Goal: Task Accomplishment & Management: Use online tool/utility

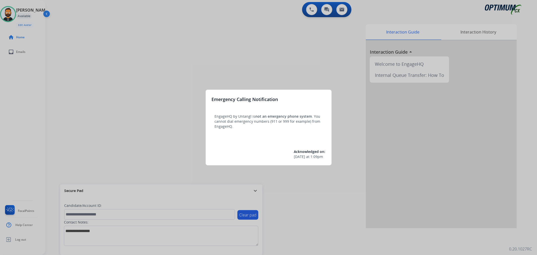
click at [161, 154] on div at bounding box center [268, 127] width 537 height 255
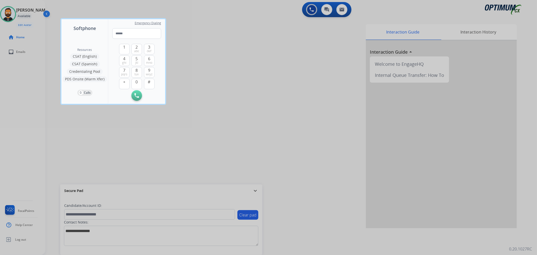
click at [255, 187] on div at bounding box center [268, 127] width 537 height 255
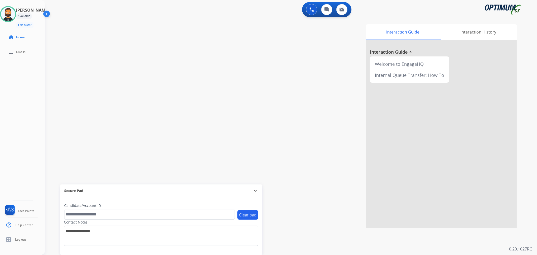
click at [255, 189] on mat-icon "expand_more" at bounding box center [255, 190] width 6 height 6
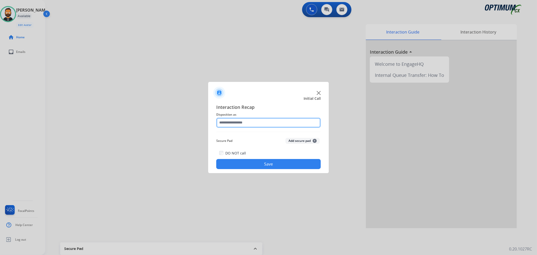
click at [270, 124] on input "text" at bounding box center [268, 122] width 104 height 10
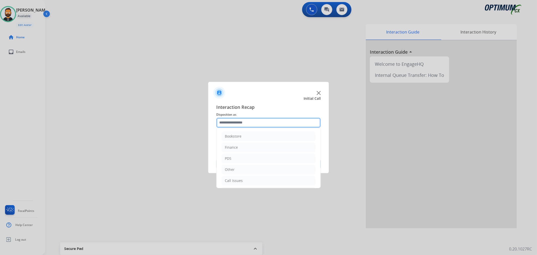
scroll to position [34, 0]
click at [242, 144] on li "Call Issues" at bounding box center [268, 146] width 94 height 10
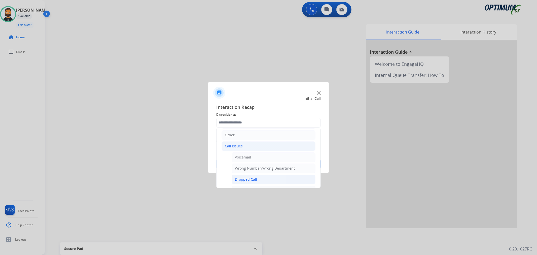
click at [250, 177] on div "Dropped Call" at bounding box center [246, 179] width 22 height 5
type input "**********"
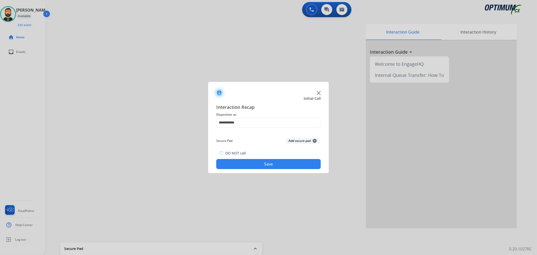
click at [248, 164] on button "Save" at bounding box center [268, 164] width 104 height 10
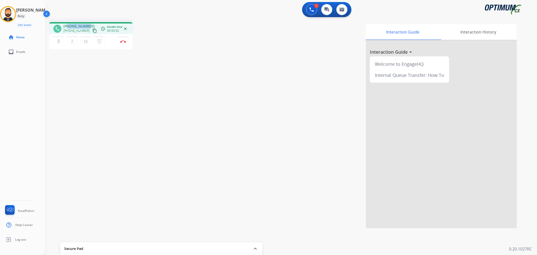
drag, startPoint x: 88, startPoint y: 23, endPoint x: 66, endPoint y: 23, distance: 21.9
click at [66, 23] on div "phone [PHONE_NUMBER] [PHONE_NUMBER] content_copy access_time Call metrics Queue…" at bounding box center [90, 28] width 83 height 12
copy span "6192148147"
click at [87, 42] on mat-icon "pause" at bounding box center [86, 41] width 6 height 6
click at [84, 39] on mat-icon "play_arrow" at bounding box center [86, 41] width 6 height 6
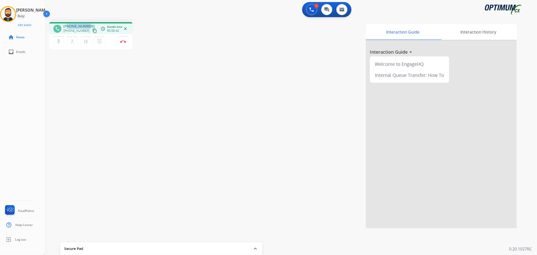
copy span "6192148147"
click at [124, 41] on img at bounding box center [123, 41] width 6 height 3
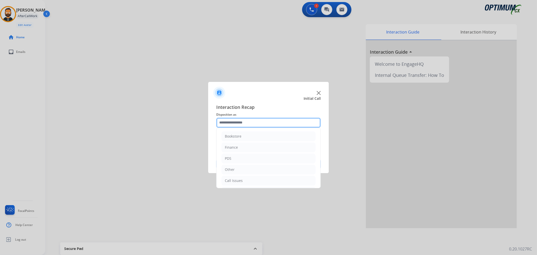
click at [236, 120] on input "text" at bounding box center [268, 122] width 104 height 10
click at [244, 177] on li "Renewal" at bounding box center [268, 180] width 94 height 10
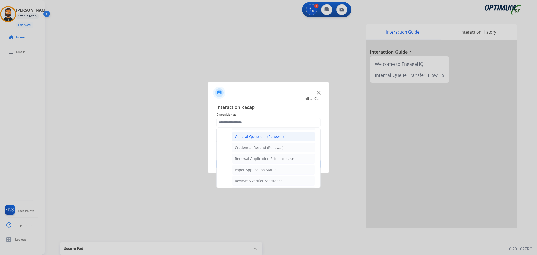
click at [255, 136] on div "General Questions (Renewal)" at bounding box center [259, 136] width 49 height 5
type input "**********"
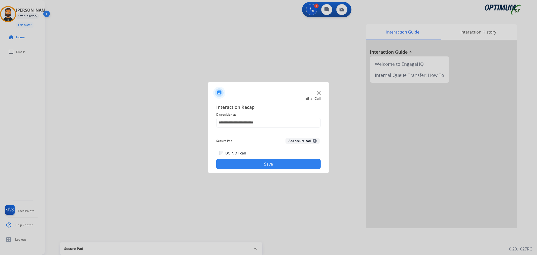
click at [262, 160] on button "Save" at bounding box center [268, 164] width 104 height 10
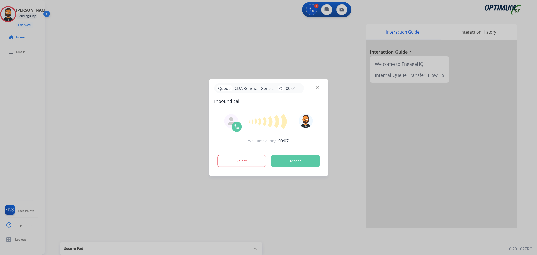
click at [90, 110] on div at bounding box center [268, 127] width 537 height 255
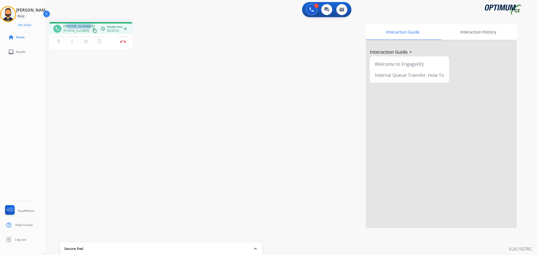
drag, startPoint x: 89, startPoint y: 24, endPoint x: 68, endPoint y: 26, distance: 20.7
click at [68, 26] on div "[PHONE_NUMBER] [PHONE_NUMBER] content_copy" at bounding box center [80, 29] width 34 height 10
copy span "6785581303"
click at [121, 40] on img at bounding box center [123, 41] width 6 height 3
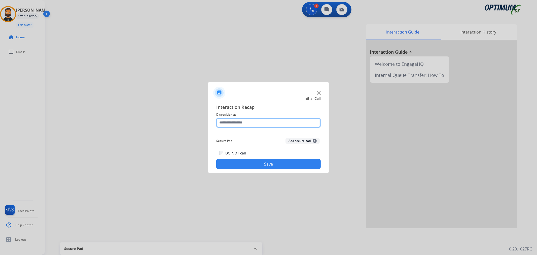
click at [262, 120] on input "text" at bounding box center [268, 122] width 104 height 10
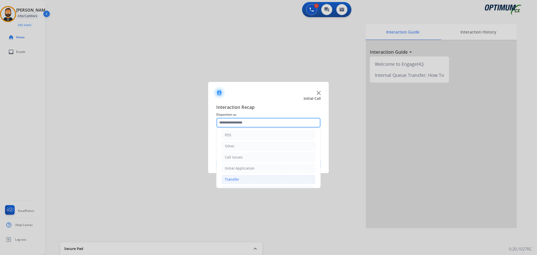
scroll to position [34, 0]
click at [242, 177] on li "Renewal" at bounding box center [268, 180] width 94 height 10
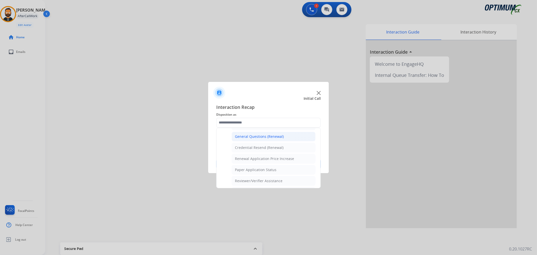
click at [255, 135] on div "General Questions (Renewal)" at bounding box center [259, 136] width 49 height 5
type input "**********"
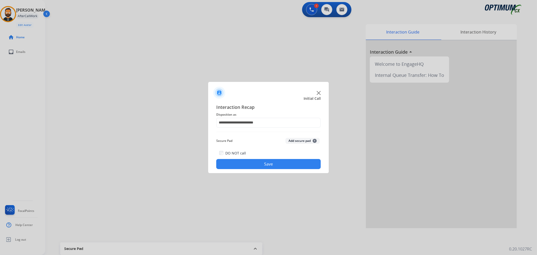
click at [252, 159] on button "Save" at bounding box center [268, 164] width 104 height 10
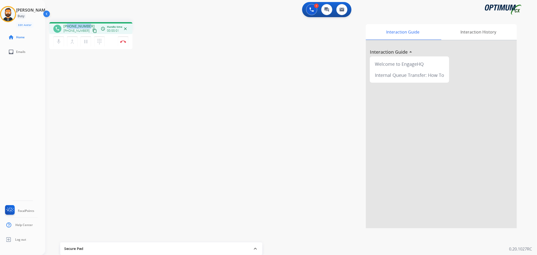
drag, startPoint x: 87, startPoint y: 24, endPoint x: 67, endPoint y: 25, distance: 20.7
click at [67, 25] on span "[PHONE_NUMBER]" at bounding box center [78, 26] width 31 height 5
copy span "3137405862"
